Goal: Task Accomplishment & Management: Complete application form

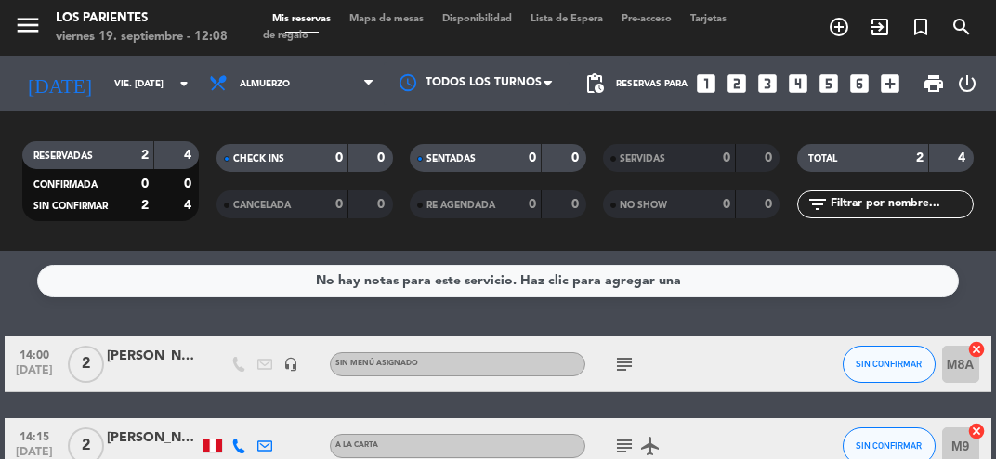
click at [727, 93] on icon "looks_two" at bounding box center [737, 84] width 24 height 24
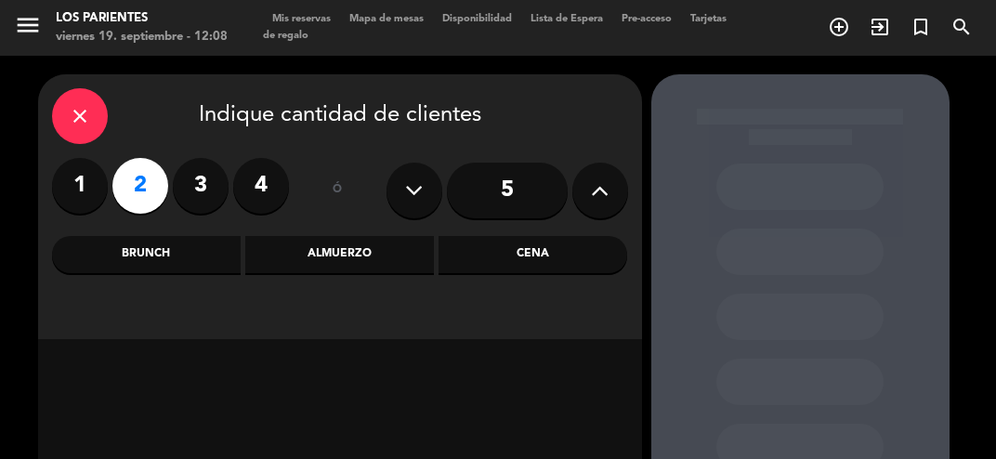
click at [533, 266] on div "Cena" at bounding box center [533, 254] width 189 height 37
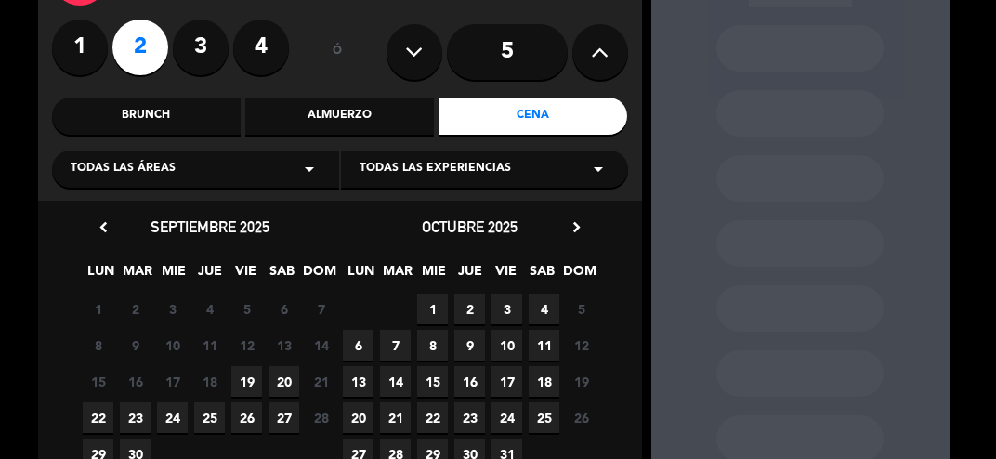
scroll to position [140, 0]
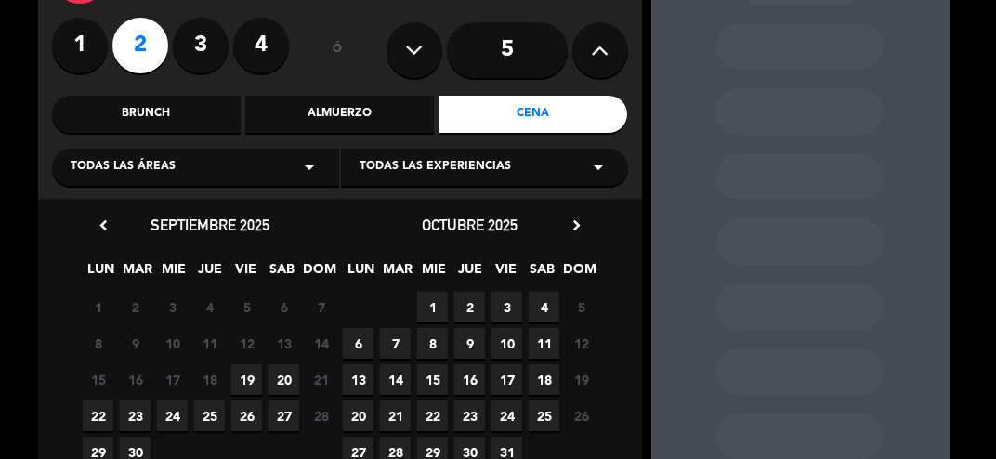
click at [170, 425] on span "24" at bounding box center [172, 416] width 31 height 31
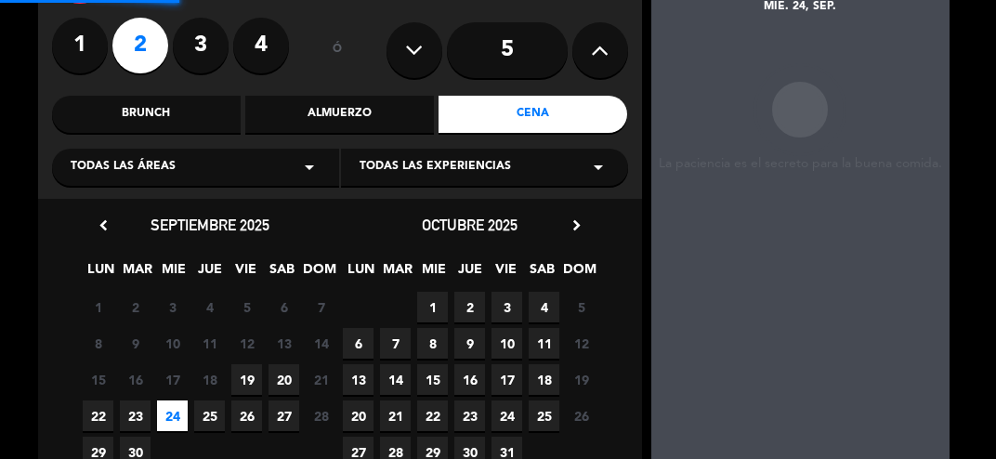
scroll to position [74, 0]
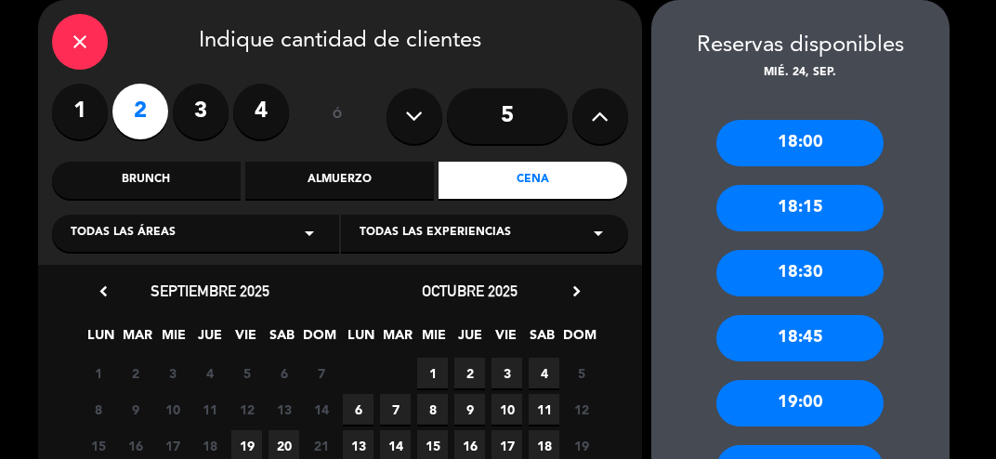
click at [833, 405] on div "19:00" at bounding box center [800, 403] width 167 height 46
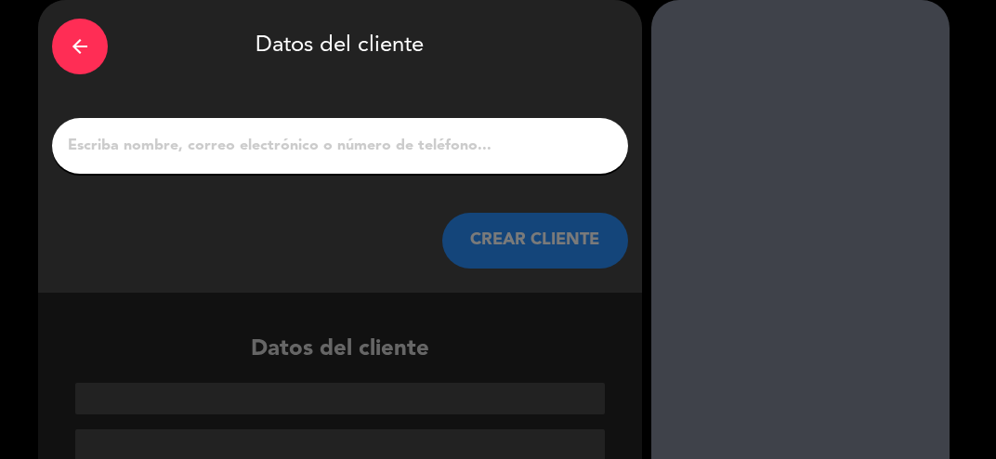
scroll to position [28, 0]
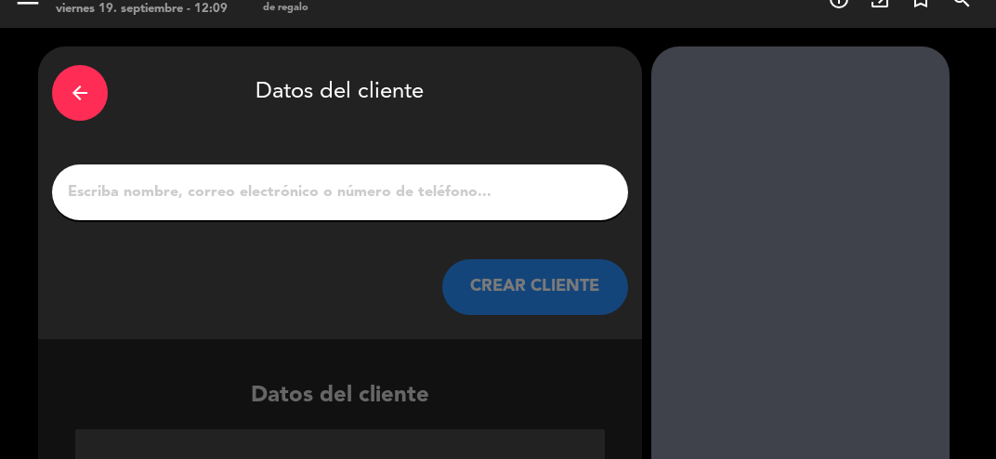
click at [375, 199] on input "1" at bounding box center [340, 192] width 548 height 26
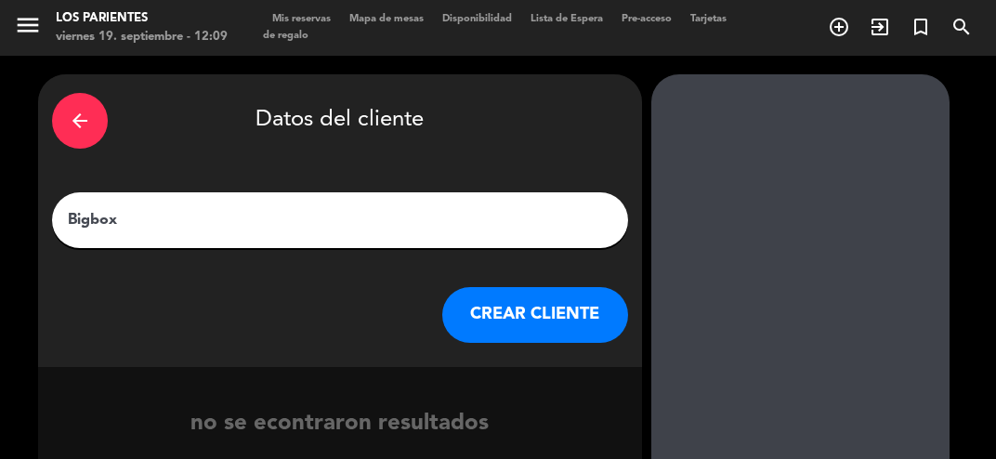
click at [452, 227] on input "Bigbox" at bounding box center [340, 220] width 548 height 26
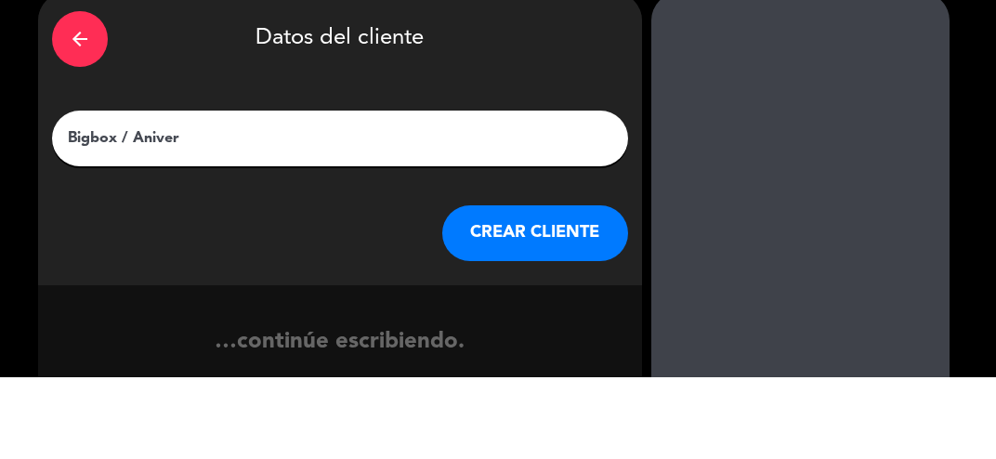
type input "Bigbox / Aniversario"
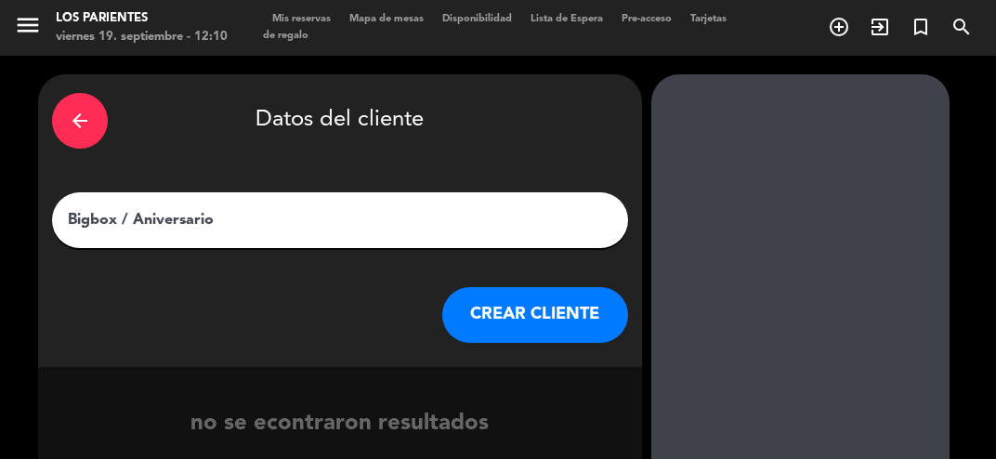
click at [550, 320] on button "CREAR CLIENTE" at bounding box center [535, 315] width 186 height 56
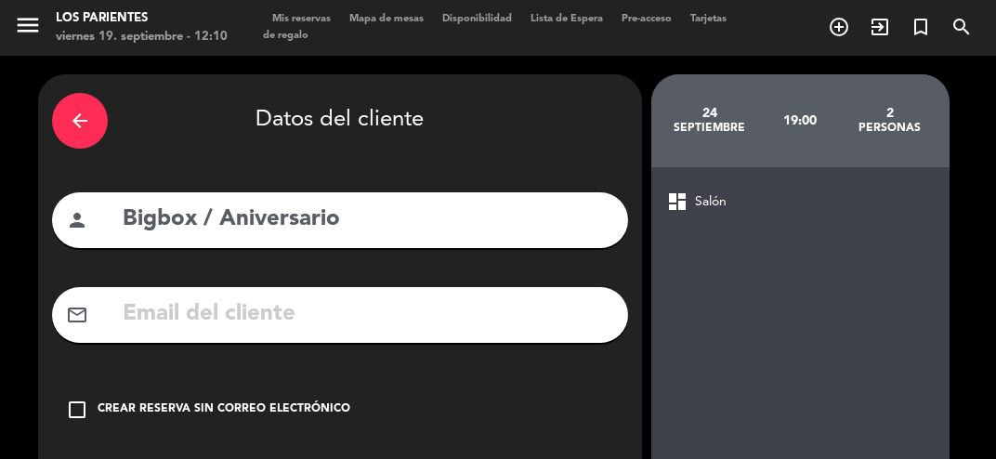
click at [198, 222] on input "Bigbox / Aniversario" at bounding box center [367, 220] width 493 height 38
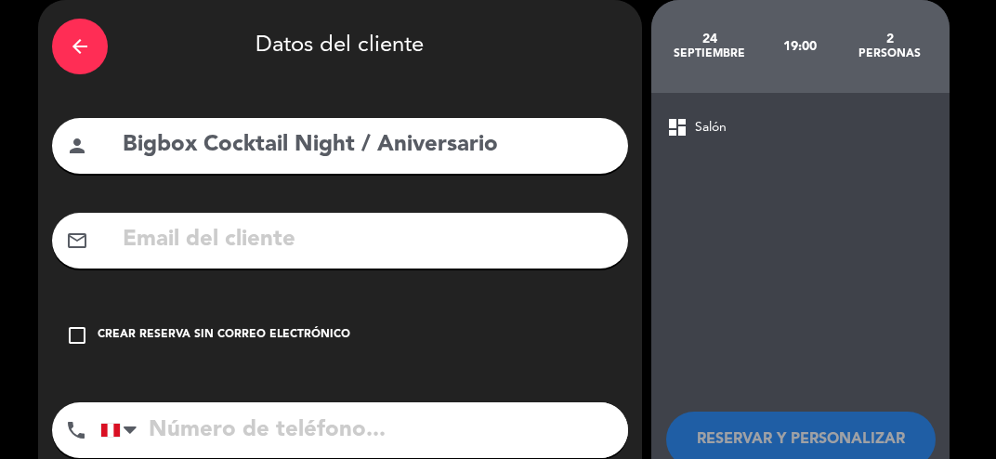
type input "Bigbox Cocktail Night / Aniversario"
click at [571, 308] on div "check_box_outline_blank Crear reserva sin correo electrónico" at bounding box center [340, 336] width 576 height 56
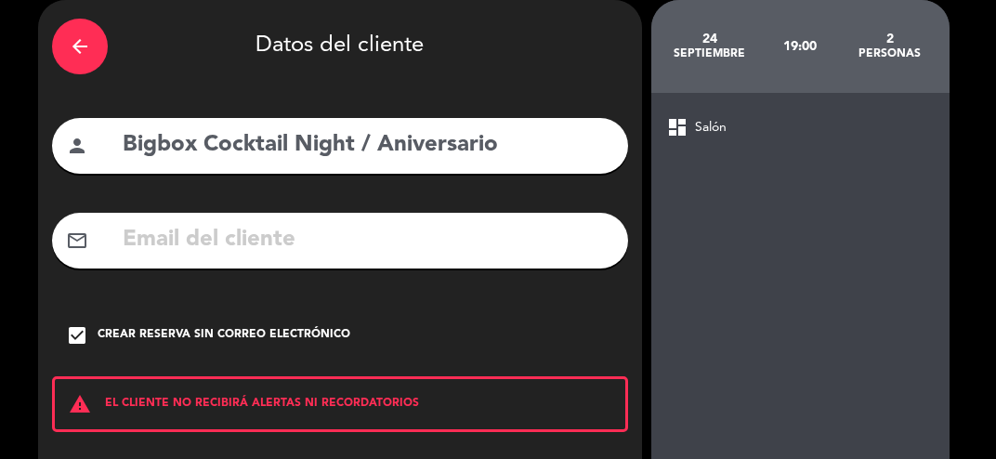
scroll to position [144, 0]
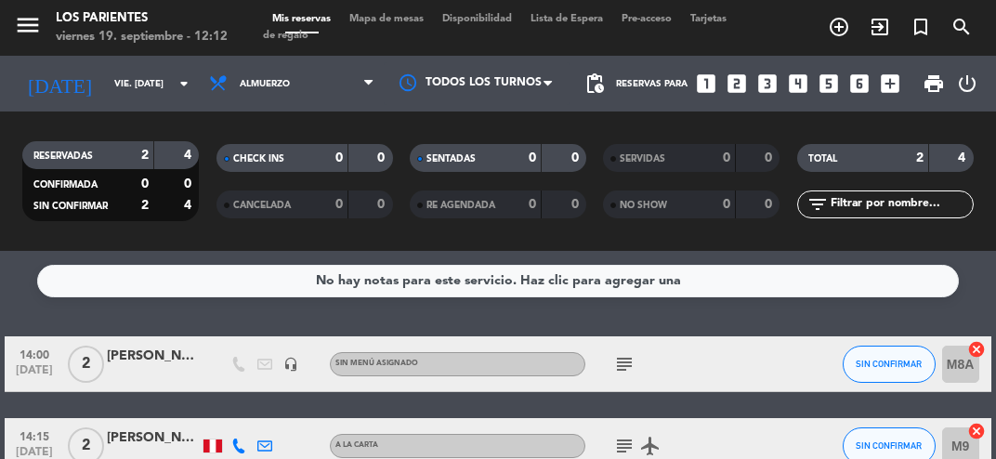
click at [183, 86] on icon "arrow_drop_down" at bounding box center [184, 83] width 22 height 22
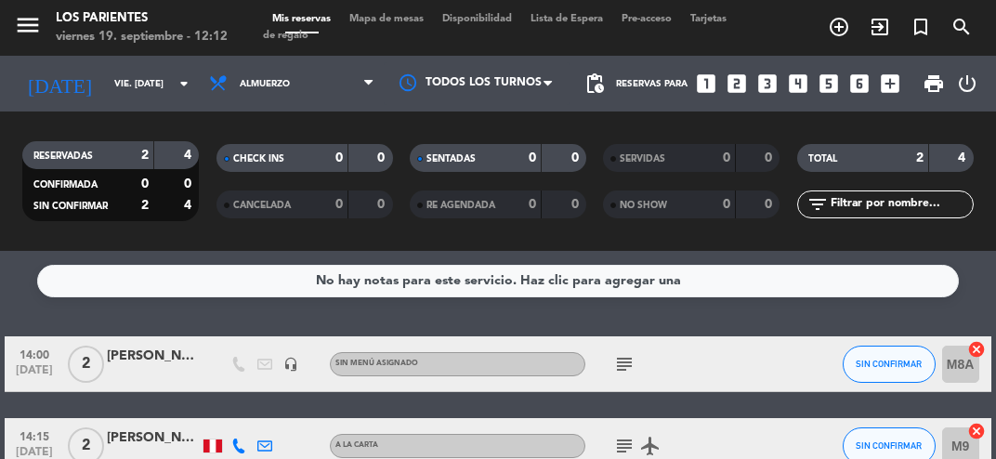
type input "[DATE]"
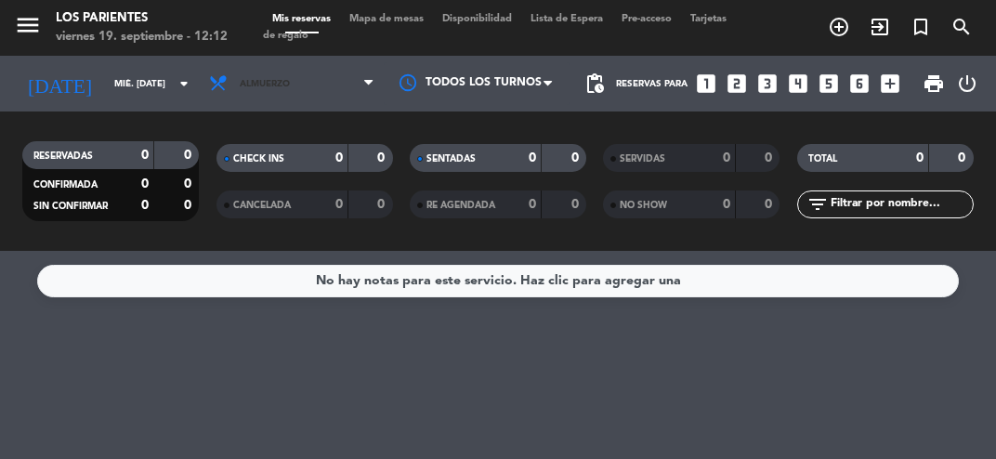
click at [353, 94] on span "Almuerzo" at bounding box center [292, 83] width 184 height 41
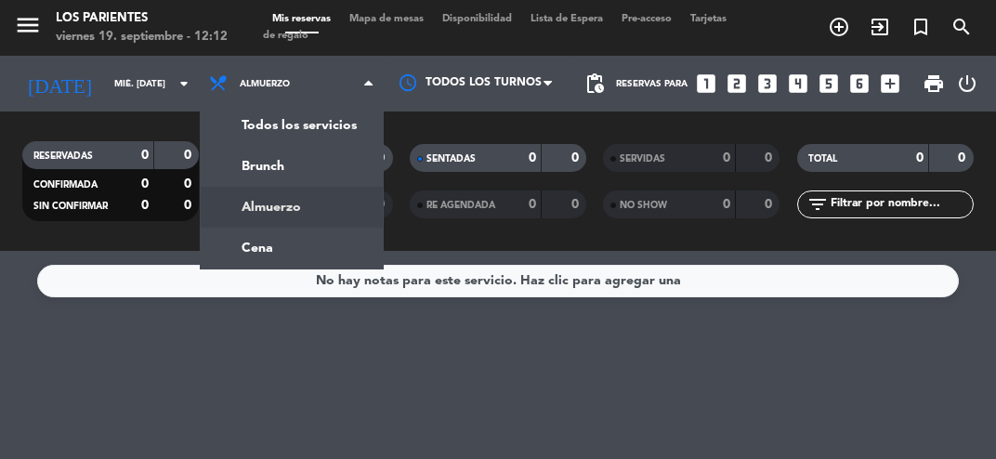
click at [272, 260] on ng-component "menu Los Parientes viernes 19. septiembre - 12:12 Mis reservas Mapa de mesas Di…" at bounding box center [498, 229] width 996 height 459
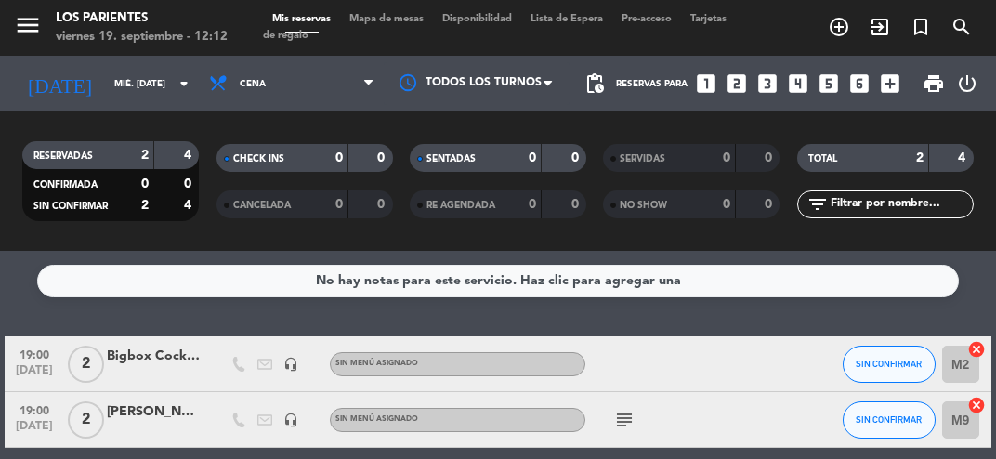
click at [171, 354] on div "Bigbox Cocktail Night / Aniversario" at bounding box center [153, 356] width 93 height 21
click at [614, 375] on div at bounding box center [663, 363] width 156 height 55
click at [156, 371] on div at bounding box center [153, 374] width 93 height 15
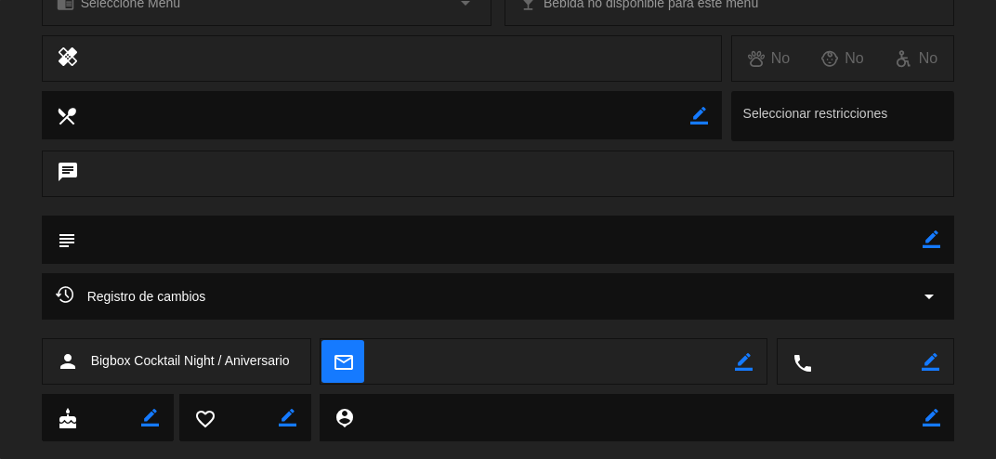
scroll to position [295, 0]
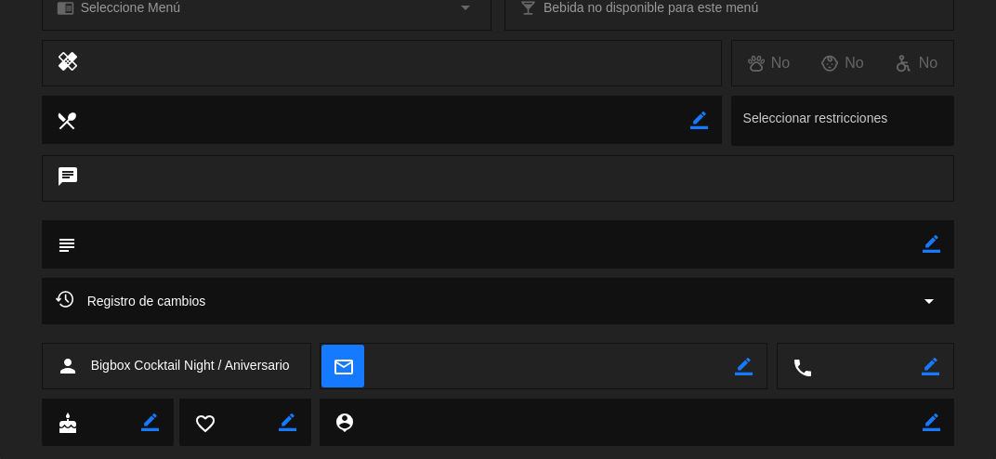
click at [227, 256] on textarea at bounding box center [500, 243] width 848 height 47
click at [245, 245] on textarea at bounding box center [500, 243] width 848 height 47
click at [326, 262] on textarea at bounding box center [500, 243] width 848 height 47
click at [197, 184] on div "chat" at bounding box center [499, 178] width 914 height 46
click at [524, 253] on textarea at bounding box center [500, 243] width 848 height 47
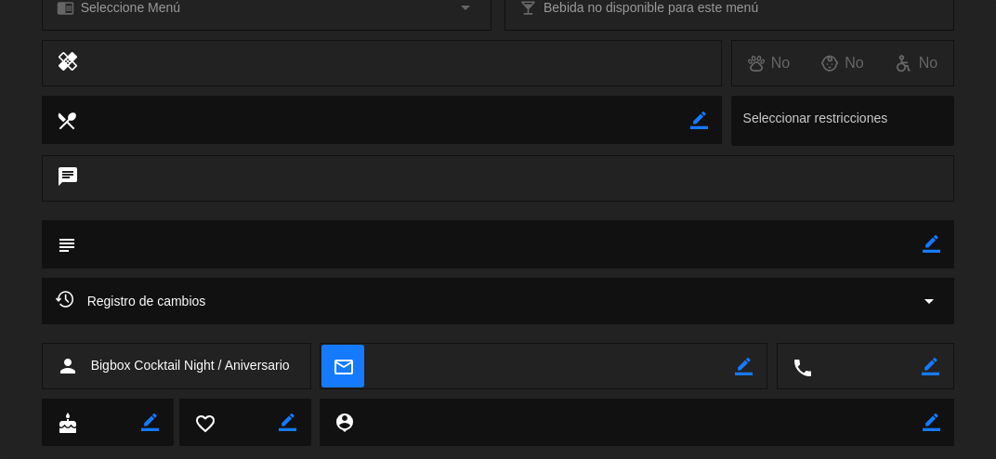
click at [937, 249] on icon "border_color" at bounding box center [932, 244] width 18 height 18
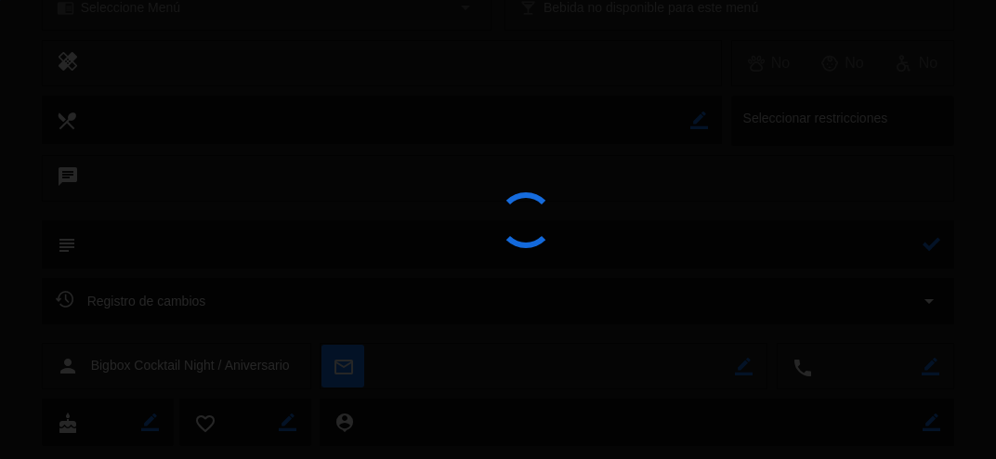
scroll to position [0, 0]
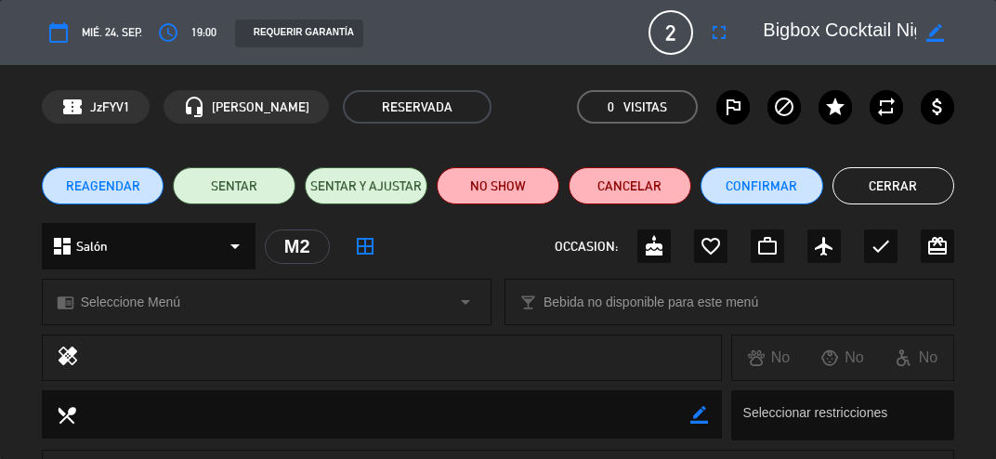
click at [943, 30] on icon "border_color" at bounding box center [936, 33] width 18 height 18
click at [764, 34] on textarea at bounding box center [839, 32] width 153 height 33
click at [937, 30] on icon at bounding box center [936, 33] width 18 height 18
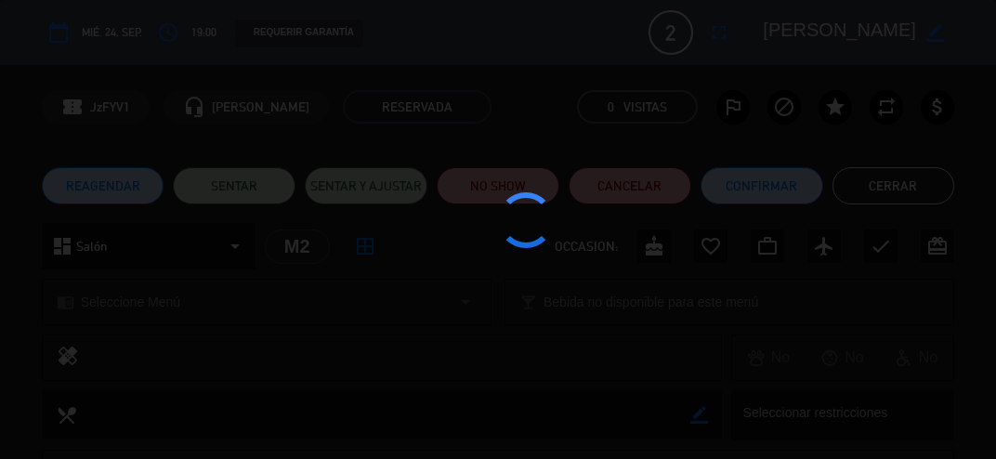
type textarea "[PERSON_NAME] Bigbox Cocktail Night / Aniversario"
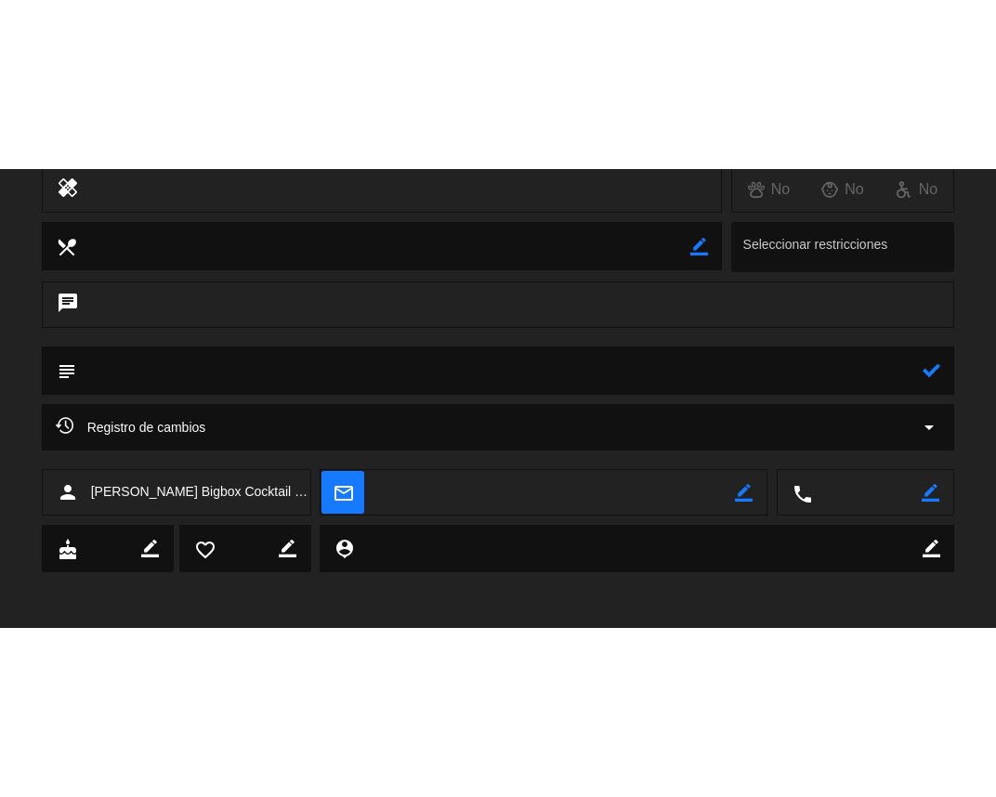
scroll to position [336, 0]
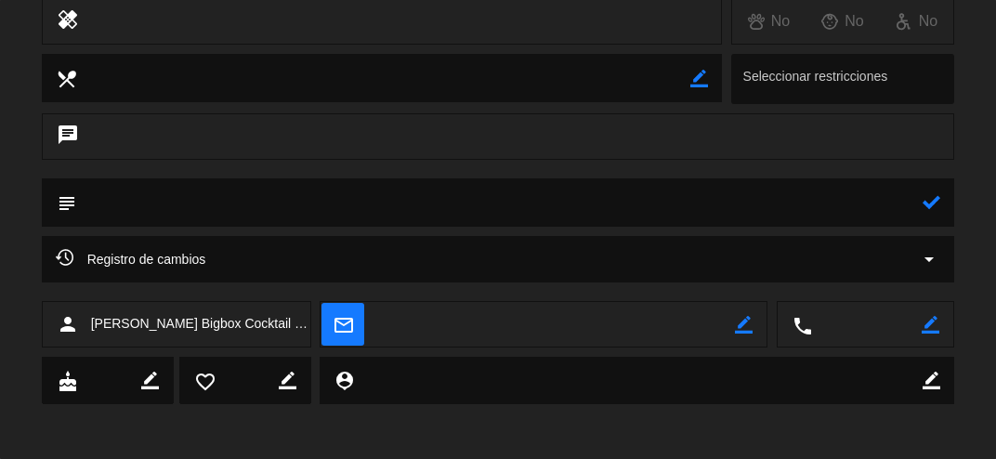
click at [931, 329] on icon "border_color" at bounding box center [931, 325] width 18 height 18
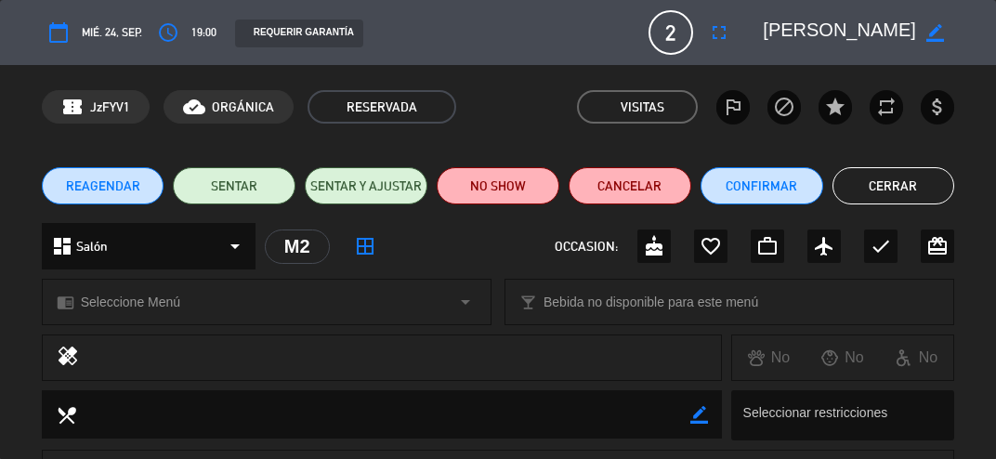
scroll to position [208, 0]
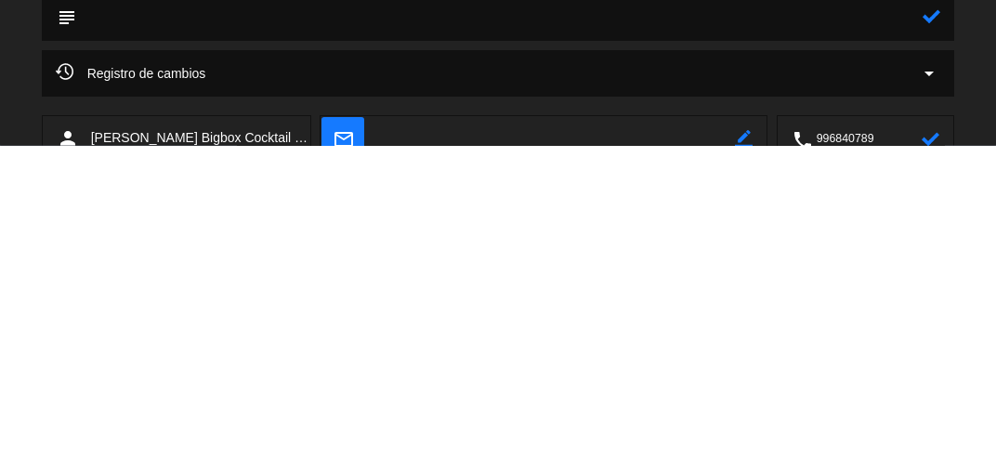
type textarea "996840789"
click at [935, 458] on icon at bounding box center [931, 453] width 18 height 18
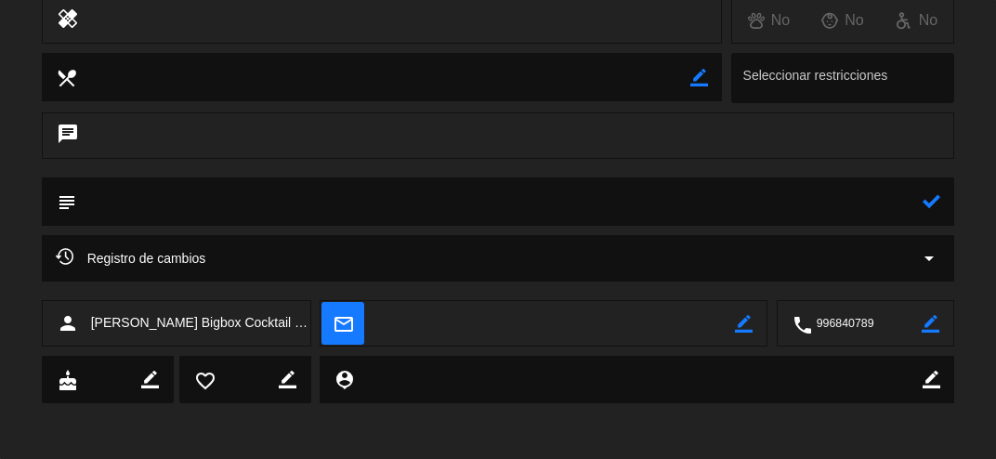
scroll to position [0, 0]
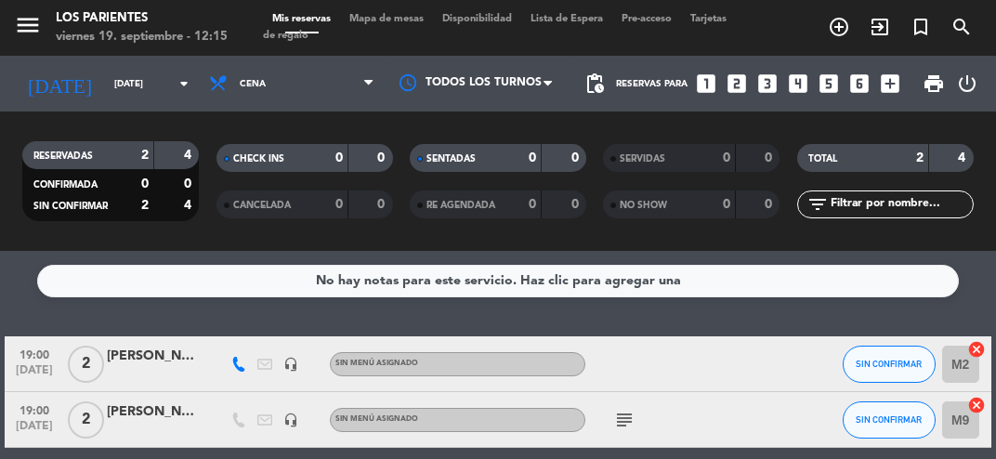
click at [112, 90] on input "[DATE]" at bounding box center [167, 84] width 125 height 29
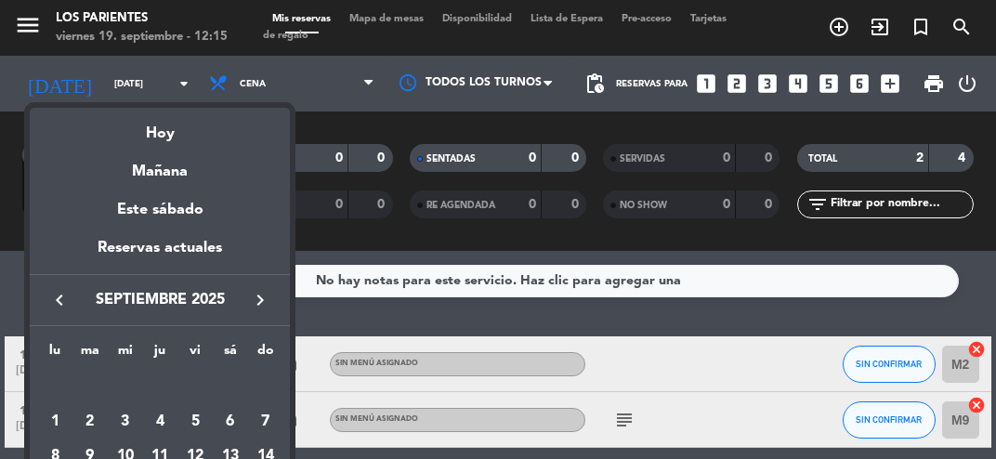
click at [777, 329] on div at bounding box center [498, 229] width 996 height 459
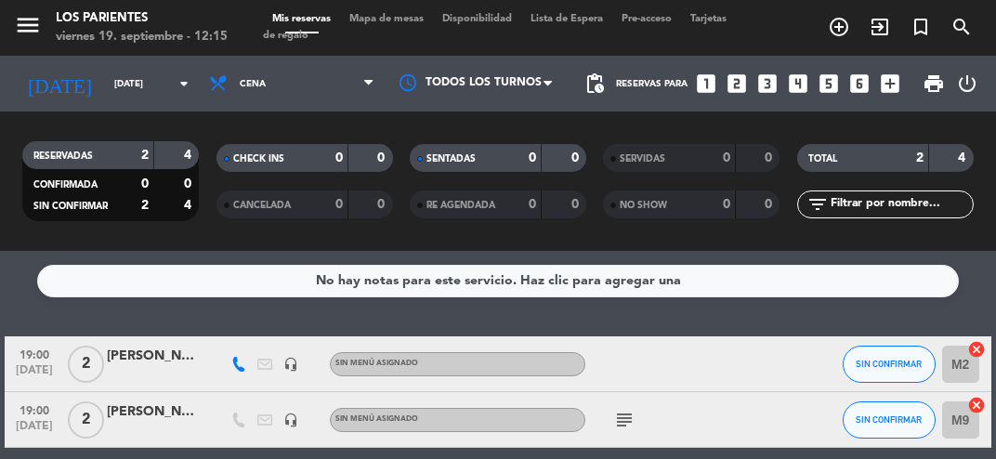
click at [130, 95] on input "[DATE]" at bounding box center [167, 84] width 125 height 29
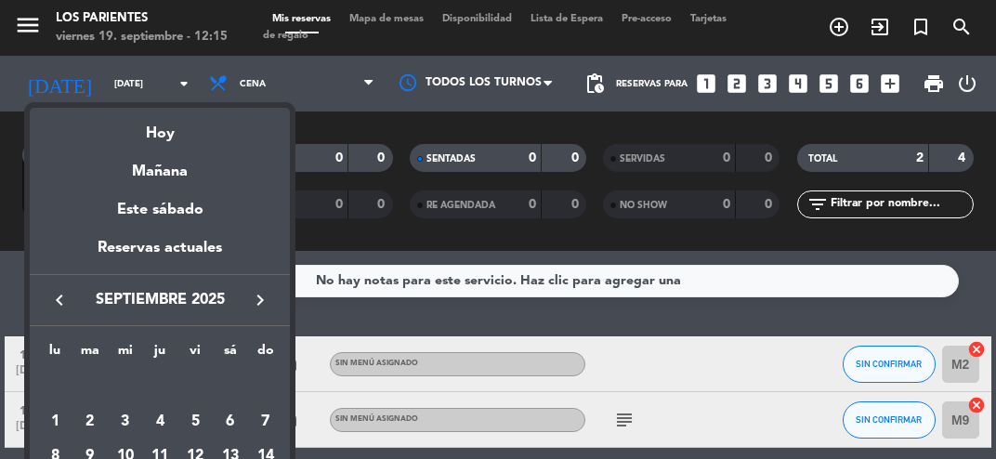
click at [167, 141] on div "Hoy" at bounding box center [160, 127] width 260 height 38
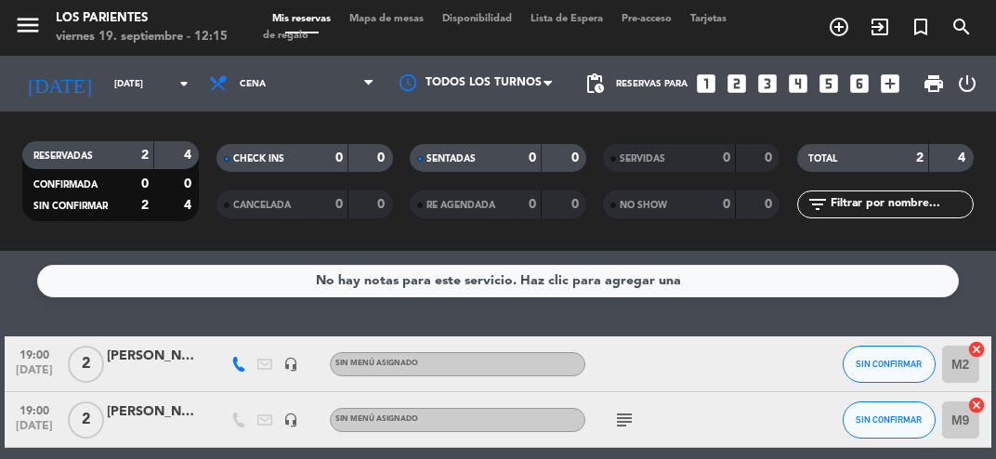
type input "[DATE]"
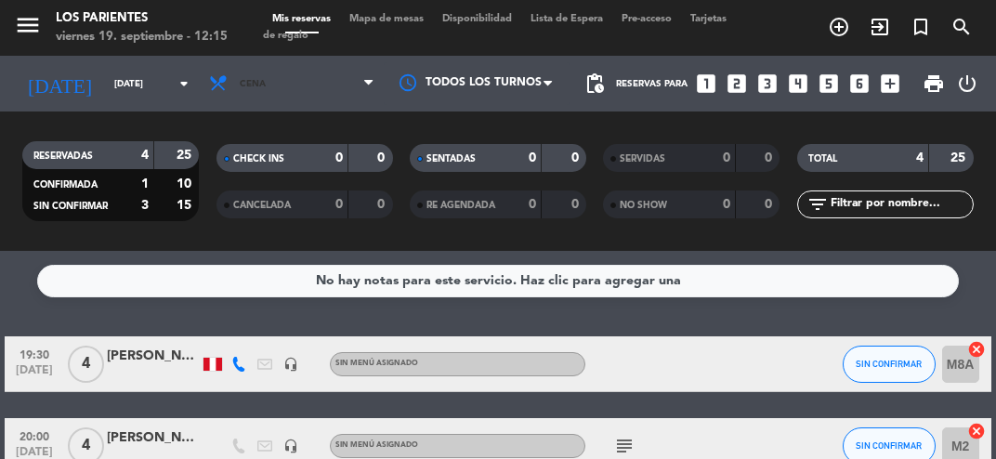
click at [358, 99] on span "Cena" at bounding box center [292, 83] width 184 height 41
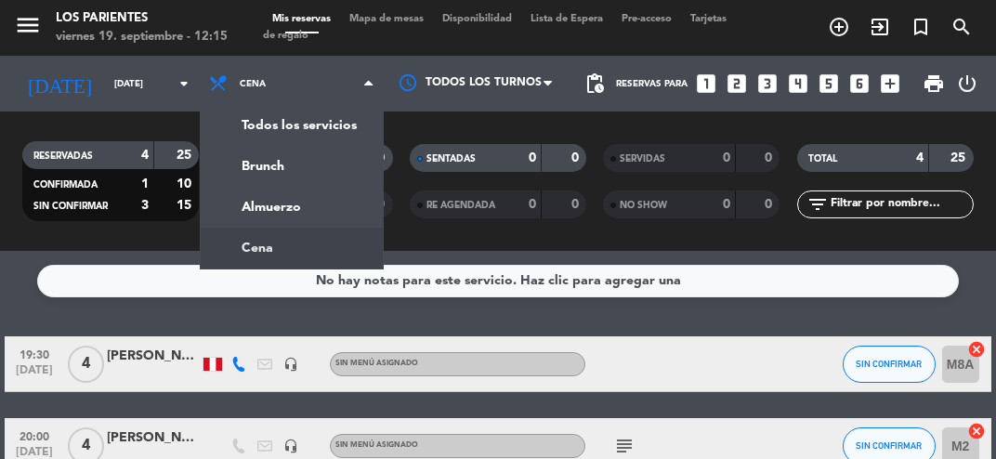
click at [268, 204] on div "menu [GEOGRAPHIC_DATA] [DATE] 19. septiembre - 12:15 Mis reservas Mapa de mesas…" at bounding box center [498, 125] width 996 height 251
